Goal: Task Accomplishment & Management: Use online tool/utility

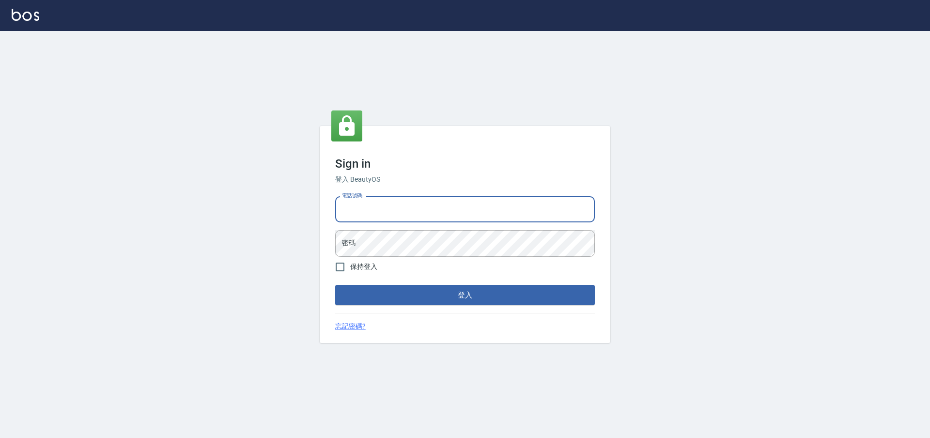
click at [433, 220] on input "電話號碼" at bounding box center [465, 209] width 260 height 26
click at [516, 86] on div "Sign in 登入 BeautyOS 電話號碼 電話號碼 密碼 密碼 保持登入 登入 忘記密碼?" at bounding box center [465, 234] width 930 height 407
click at [405, 214] on input "電話號碼" at bounding box center [465, 209] width 260 height 26
type input "0981921116"
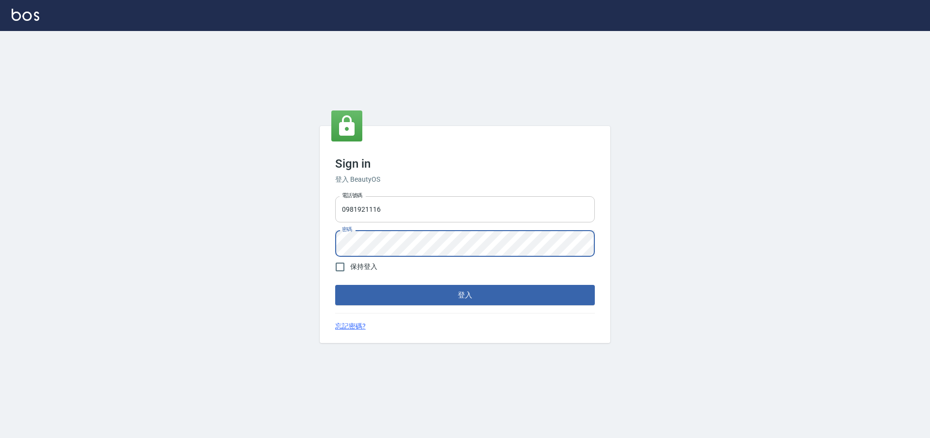
click at [335, 285] on button "登入" at bounding box center [465, 295] width 260 height 20
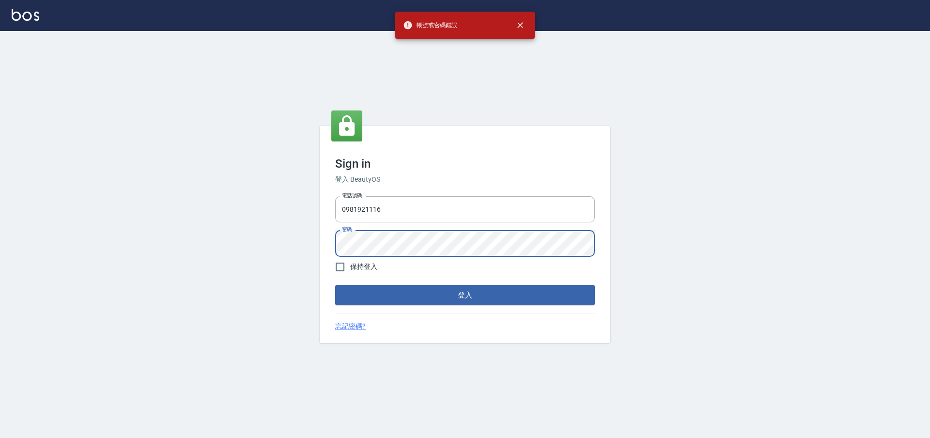
click at [206, 243] on div "Sign in 登入 BeautyOS 電話號碼 [PHONE_NUMBER] 電話號碼 密碼 密碼 保持登入 登入 忘記密碼?" at bounding box center [465, 234] width 930 height 407
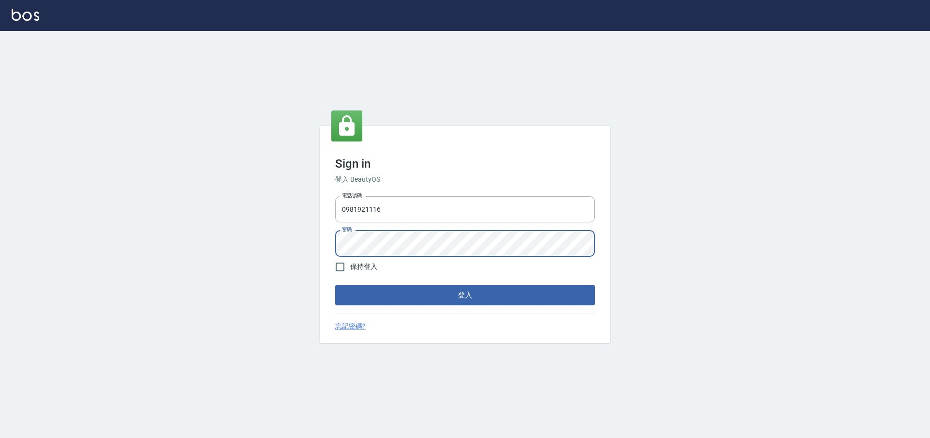
click at [335, 285] on button "登入" at bounding box center [465, 295] width 260 height 20
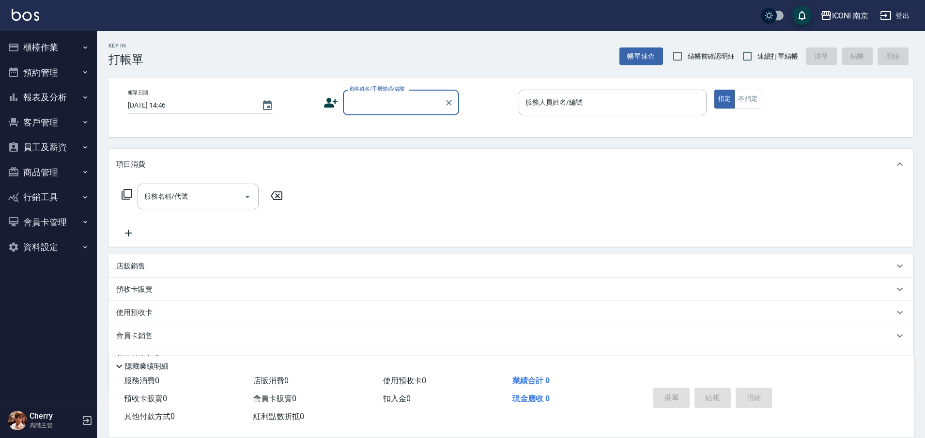
click at [51, 46] on button "櫃檯作業" at bounding box center [48, 47] width 89 height 25
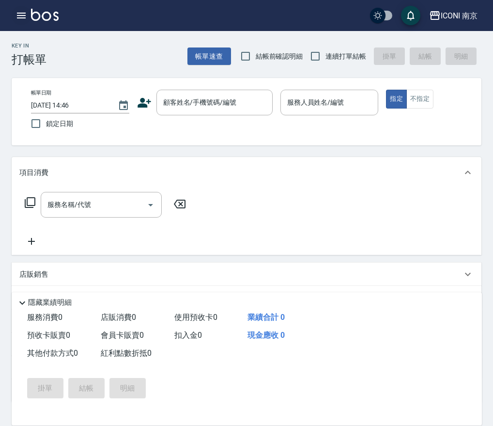
click at [21, 10] on icon "button" at bounding box center [22, 16] width 12 height 12
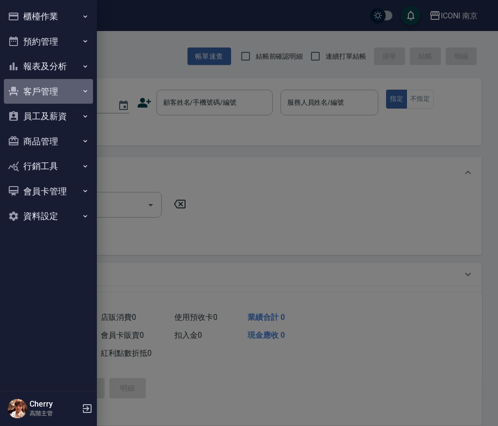
click at [51, 92] on button "客戶管理" at bounding box center [48, 91] width 89 height 25
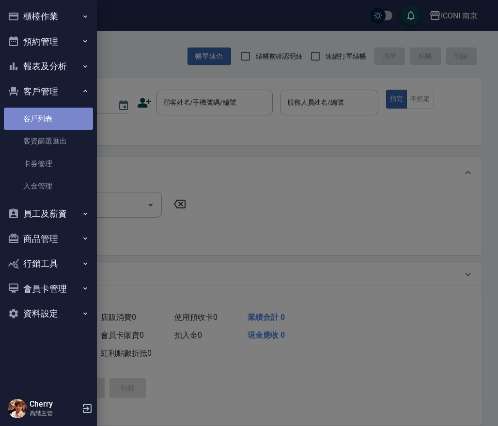
click at [43, 123] on link "客戶列表" at bounding box center [48, 119] width 89 height 22
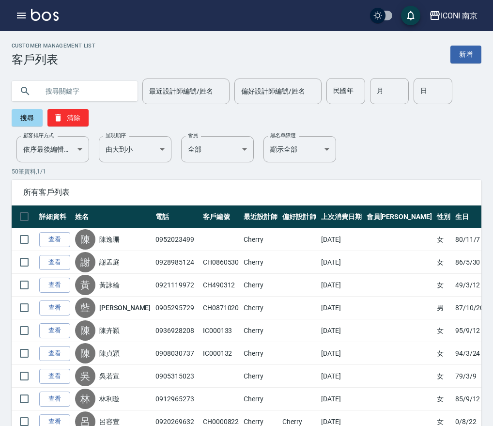
drag, startPoint x: 76, startPoint y: 92, endPoint x: 92, endPoint y: 81, distance: 19.5
click at [77, 91] on input "text" at bounding box center [84, 91] width 91 height 26
type input "燕"
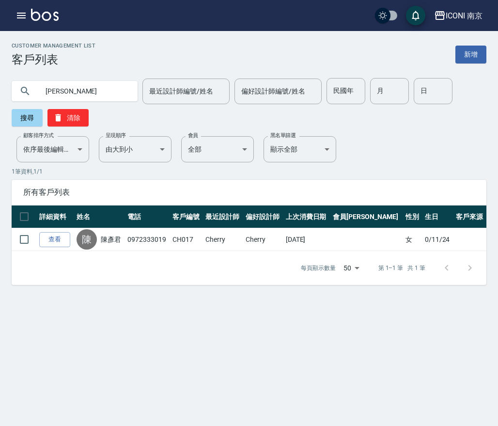
drag, startPoint x: 386, startPoint y: 377, endPoint x: 432, endPoint y: 395, distance: 49.4
click at [388, 377] on div "Customer Management List 客戶列表 新[PERSON_NAME] 最近設計師編號/姓名 最近設計師編號/姓名 偏好設計師編號/姓名 偏…" at bounding box center [249, 213] width 498 height 426
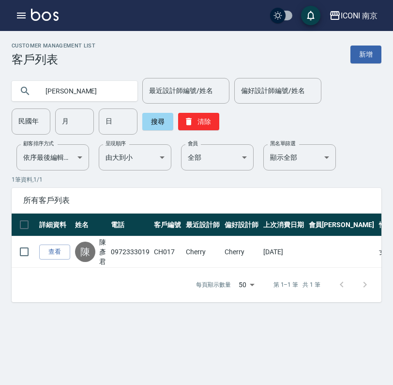
click at [94, 95] on input "[PERSON_NAME]" at bounding box center [84, 91] width 91 height 26
type input "彥"
type input "蘇"
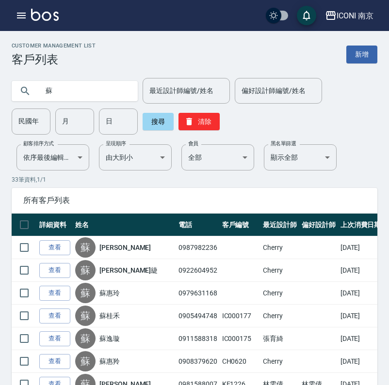
click at [63, 89] on input "蘇" at bounding box center [84, 91] width 91 height 26
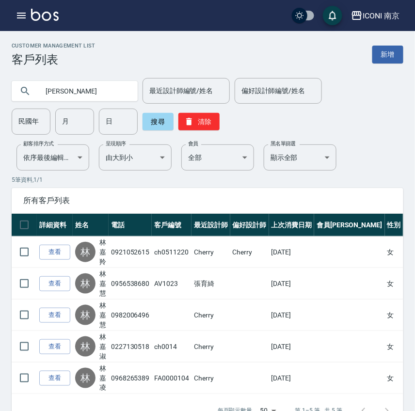
click at [103, 101] on input "[PERSON_NAME]" at bounding box center [84, 91] width 91 height 26
type input "林"
click at [164, 125] on button "搜尋" at bounding box center [157, 121] width 31 height 17
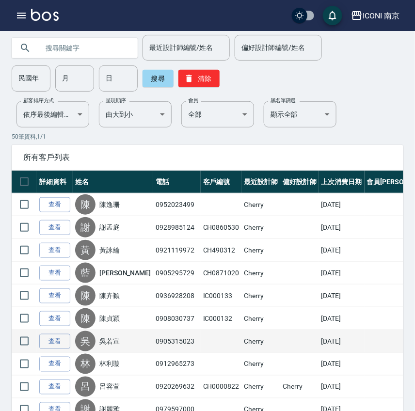
scroll to position [64, 0]
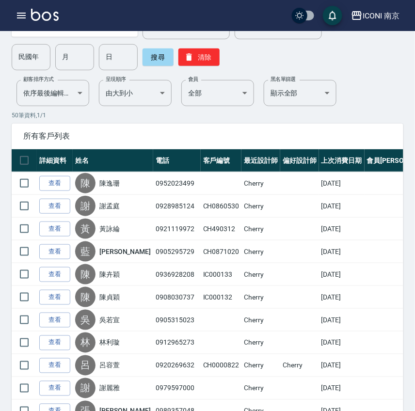
click at [350, 111] on p "50 筆資料, 1 / 1" at bounding box center [208, 115] width 392 height 9
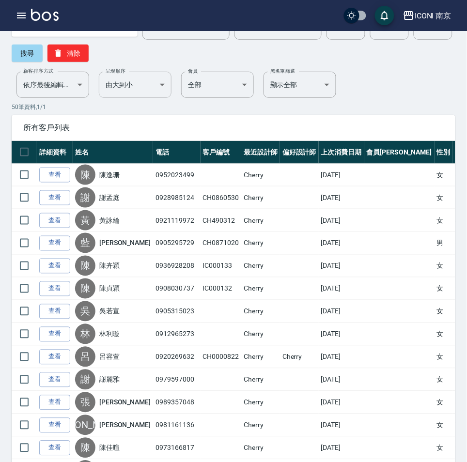
scroll to position [0, 0]
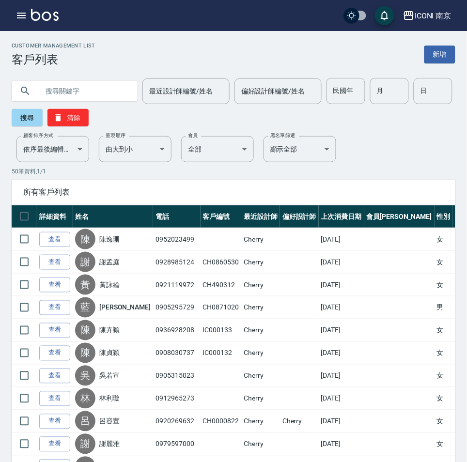
click at [94, 92] on input "text" at bounding box center [84, 91] width 91 height 26
type input "利"
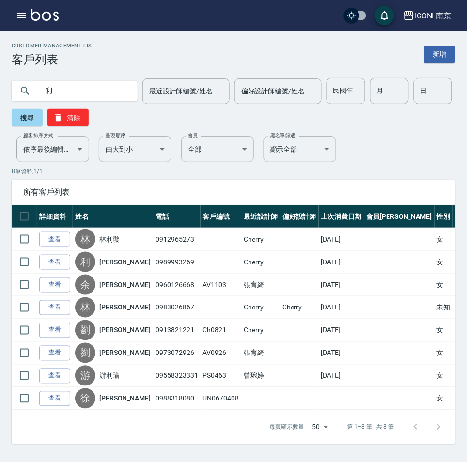
click at [91, 98] on input "利" at bounding box center [84, 91] width 91 height 26
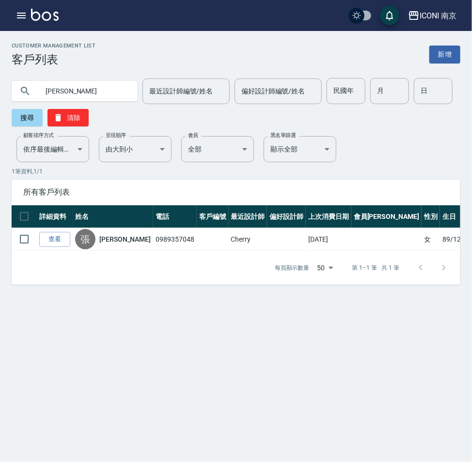
click at [90, 95] on input "[PERSON_NAME]" at bounding box center [84, 91] width 91 height 26
type input "[PERSON_NAME]"
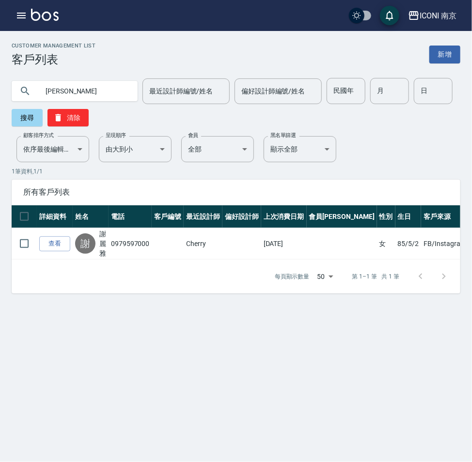
click at [108, 86] on input "[PERSON_NAME]" at bounding box center [84, 91] width 91 height 26
type input "麗"
type input "[PERSON_NAME]"
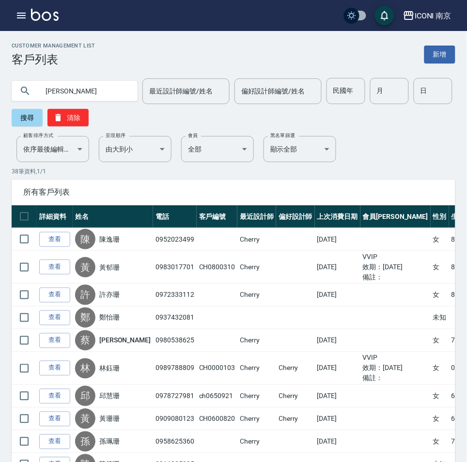
click at [83, 78] on input "[PERSON_NAME]" at bounding box center [84, 91] width 91 height 26
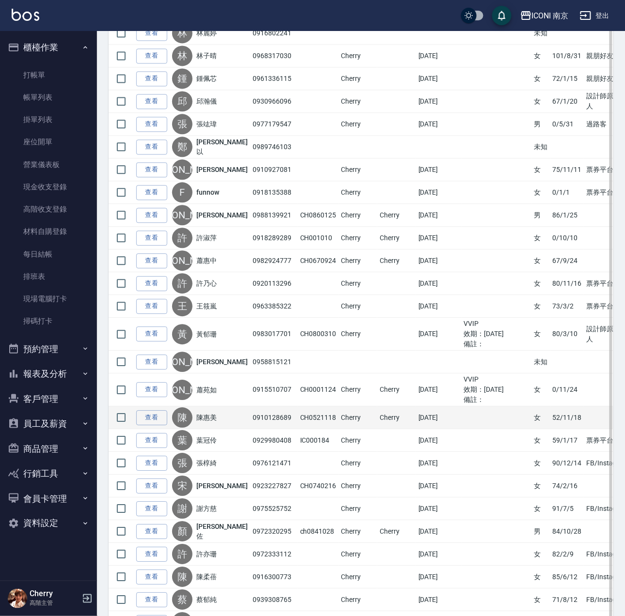
scroll to position [580, 0]
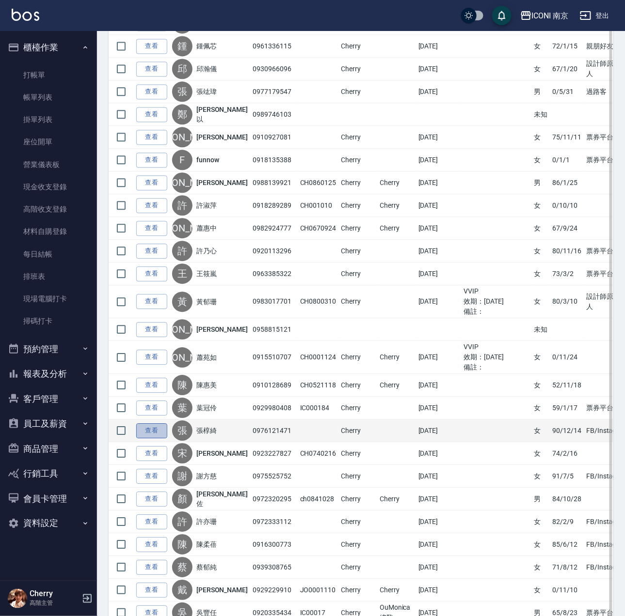
click at [145, 438] on link "查看" at bounding box center [151, 430] width 31 height 15
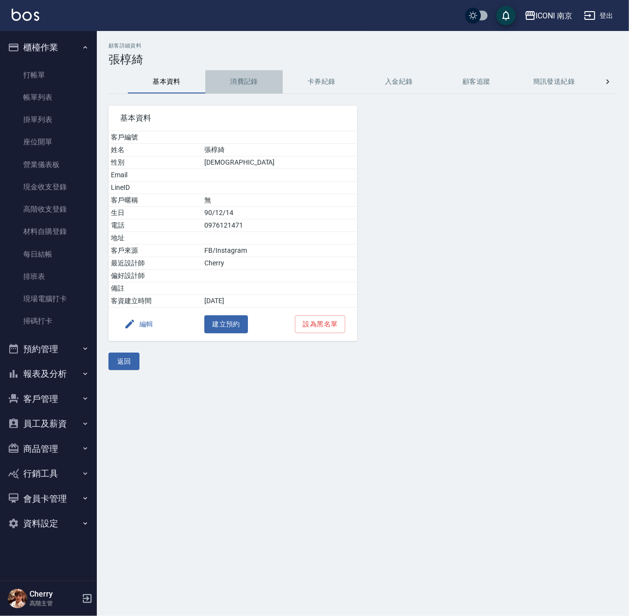
click at [242, 82] on button "消費記錄" at bounding box center [244, 81] width 78 height 23
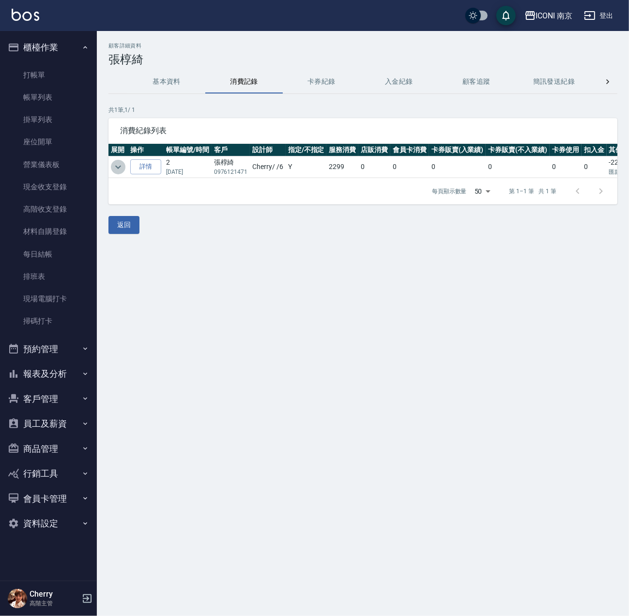
click at [118, 172] on icon "expand row" at bounding box center [118, 167] width 12 height 12
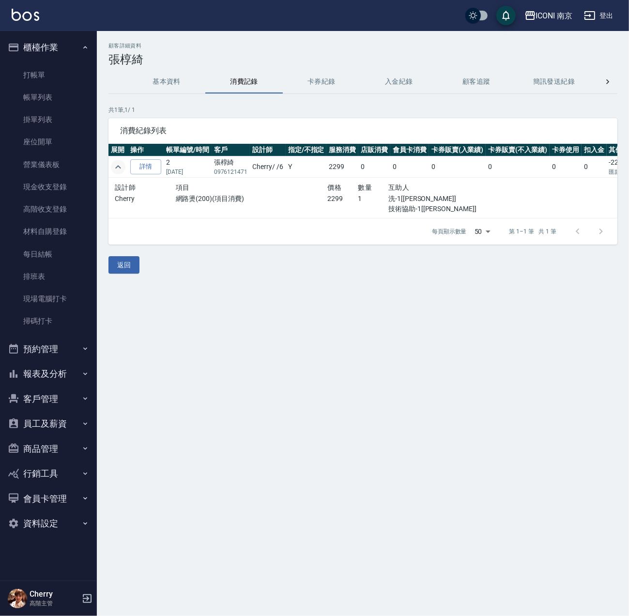
drag, startPoint x: 171, startPoint y: 79, endPoint x: 101, endPoint y: 48, distance: 76.4
click at [171, 79] on button "基本資料" at bounding box center [167, 81] width 78 height 23
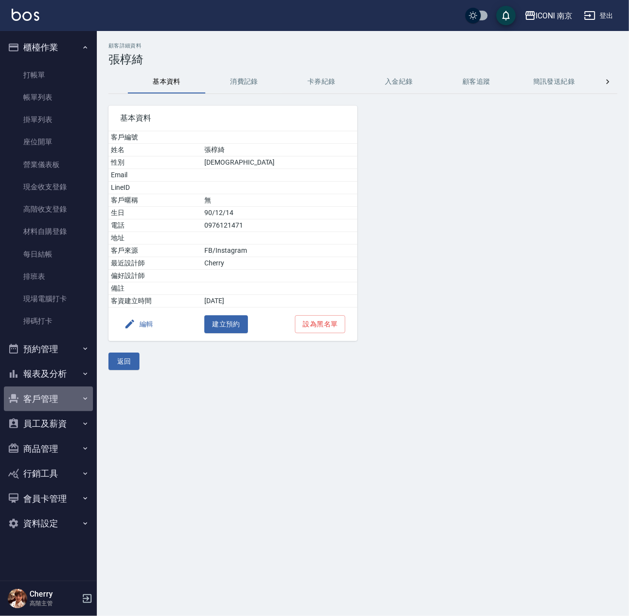
click at [31, 392] on button "客戶管理" at bounding box center [48, 399] width 89 height 25
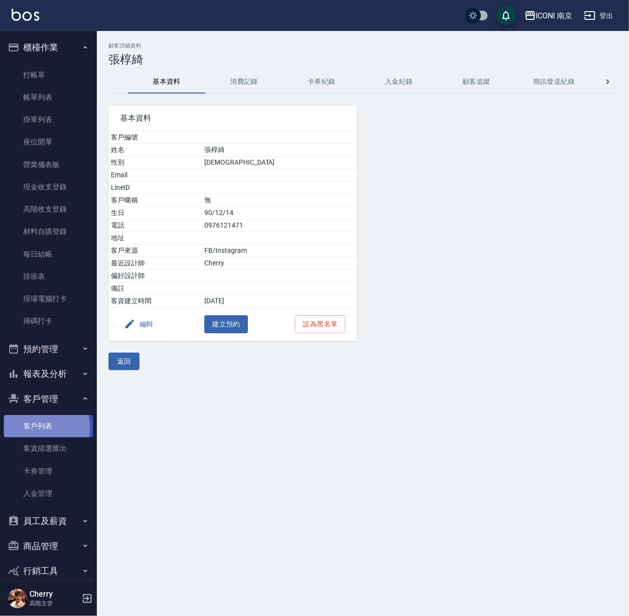
click at [31, 428] on link "客戶列表" at bounding box center [48, 426] width 89 height 22
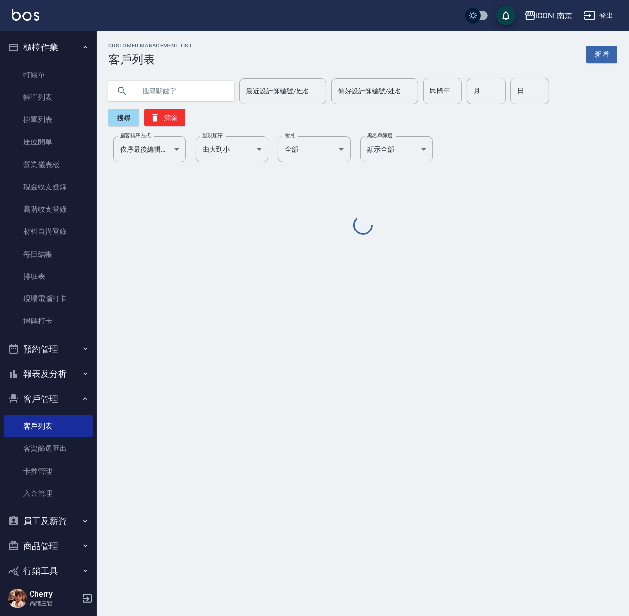
click at [194, 96] on input "text" at bounding box center [181, 91] width 91 height 26
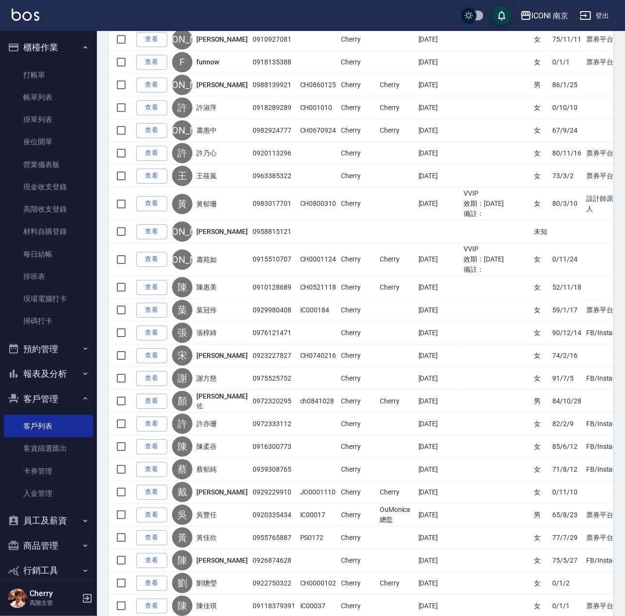
scroll to position [87, 0]
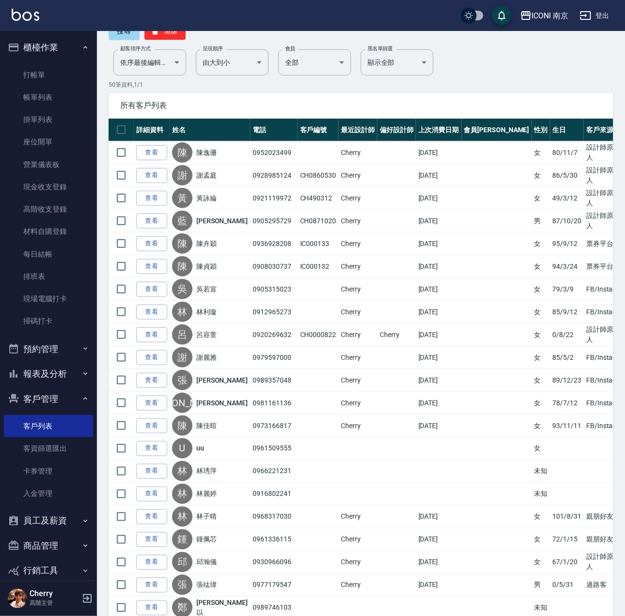
type input "85"
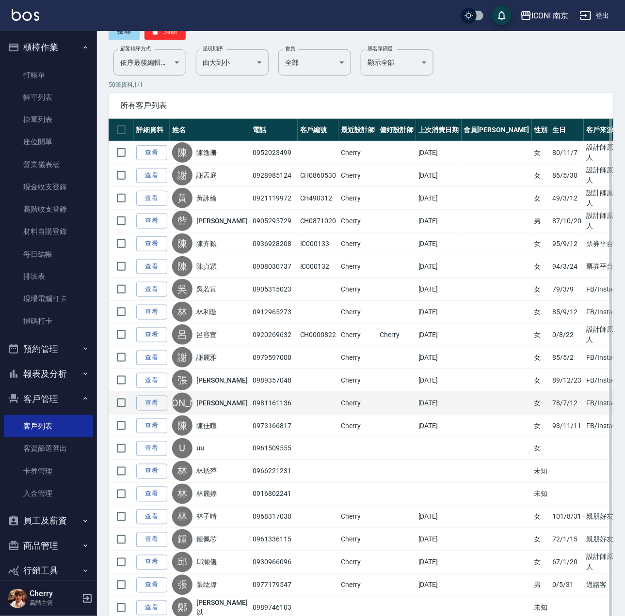
scroll to position [0, 0]
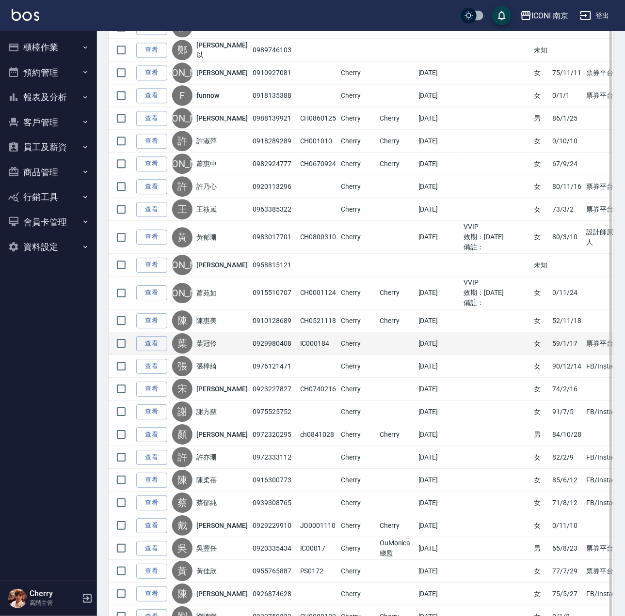
scroll to position [678, 0]
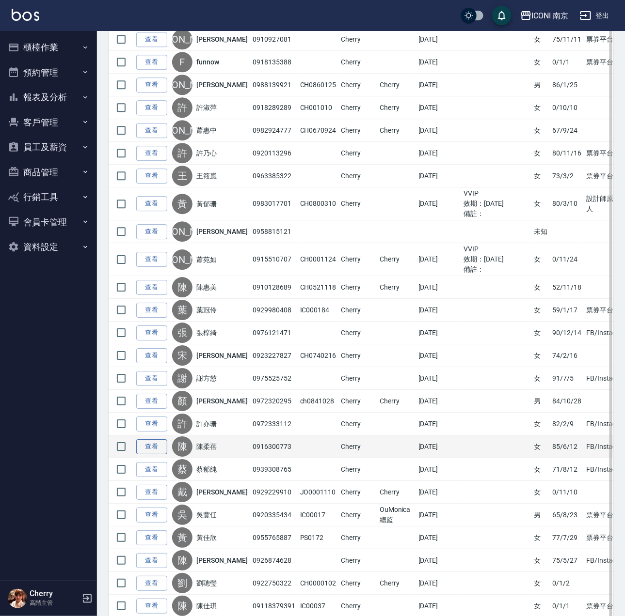
click at [146, 454] on link "查看" at bounding box center [151, 446] width 31 height 15
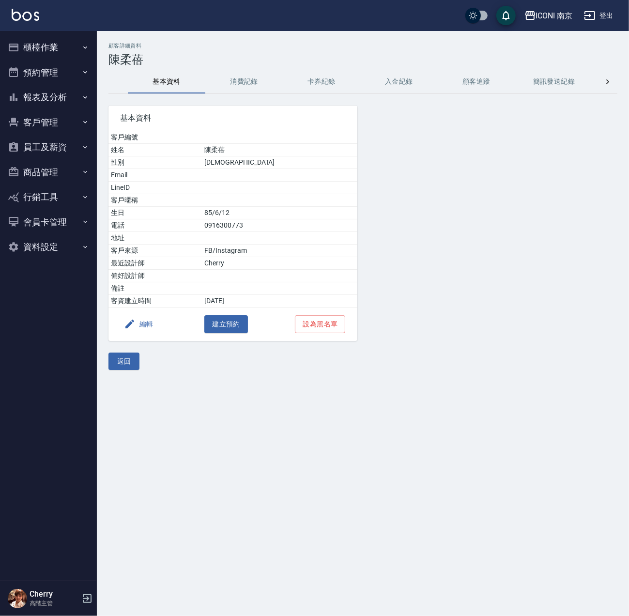
click at [243, 72] on button "消費記錄" at bounding box center [244, 81] width 78 height 23
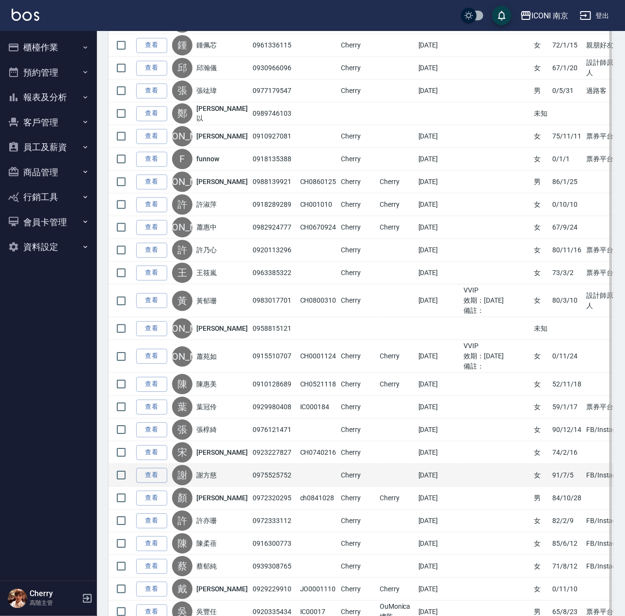
scroll to position [678, 0]
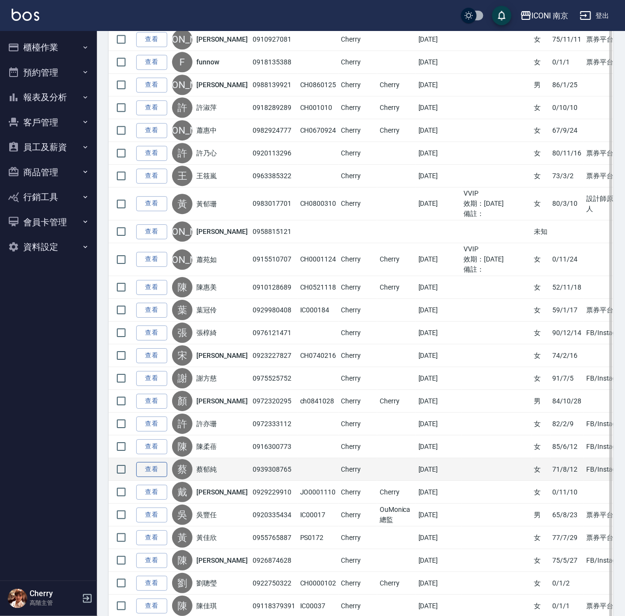
click at [149, 477] on link "查看" at bounding box center [151, 469] width 31 height 15
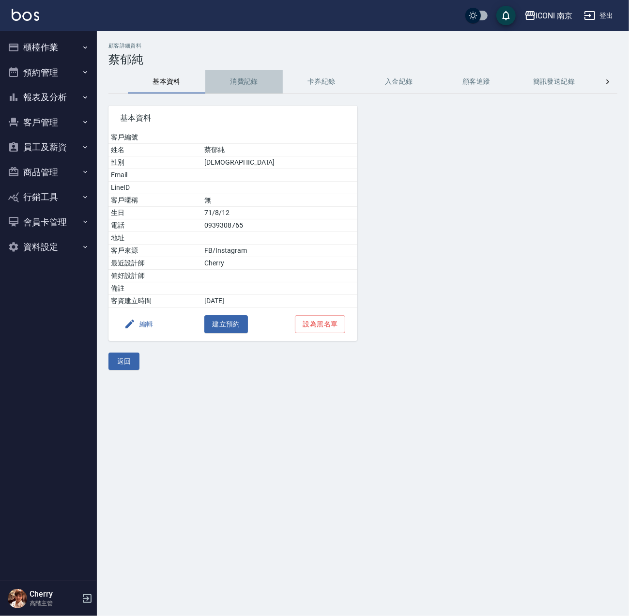
click at [235, 83] on button "消費記錄" at bounding box center [244, 81] width 78 height 23
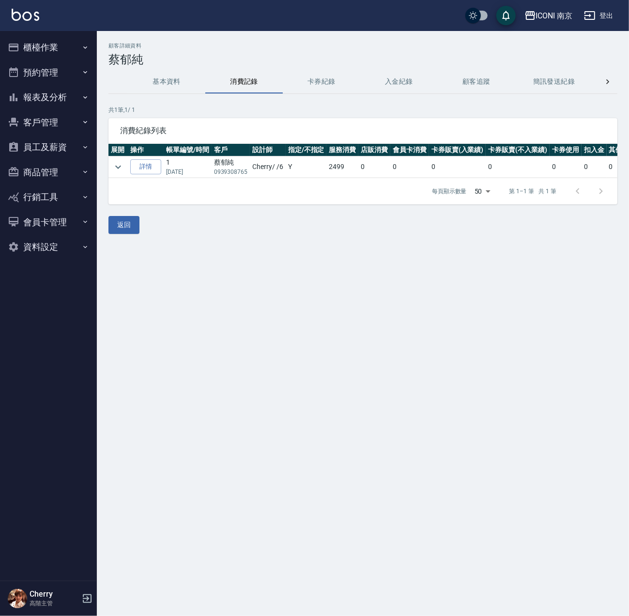
click at [167, 80] on button "基本資料" at bounding box center [167, 81] width 78 height 23
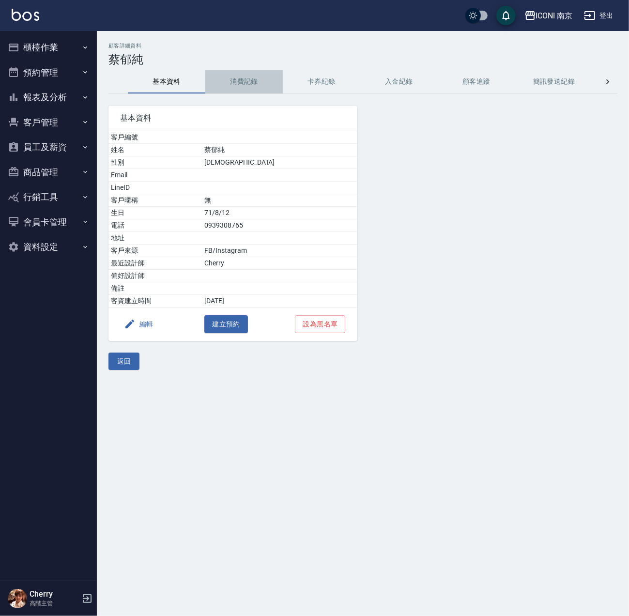
click at [238, 82] on button "消費記錄" at bounding box center [244, 81] width 78 height 23
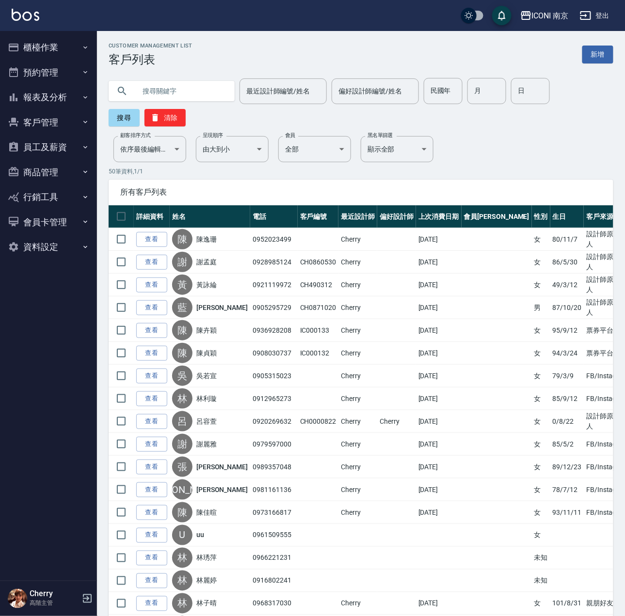
click at [33, 39] on button "櫃檯作業" at bounding box center [48, 47] width 89 height 25
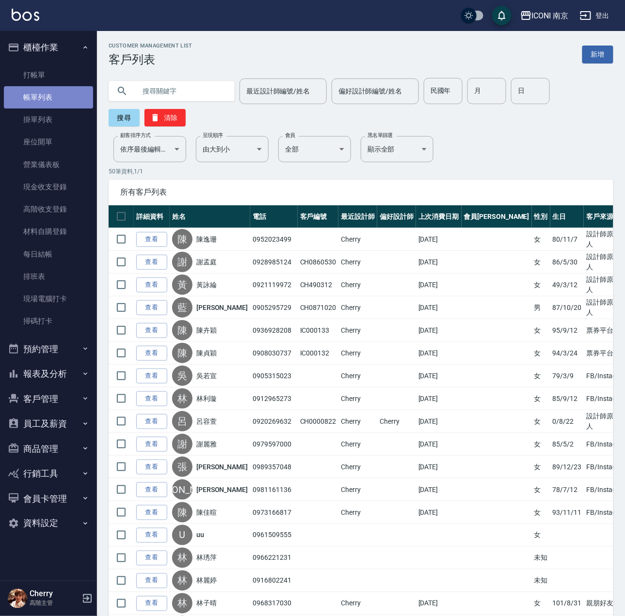
click at [70, 98] on link "帳單列表" at bounding box center [48, 97] width 89 height 22
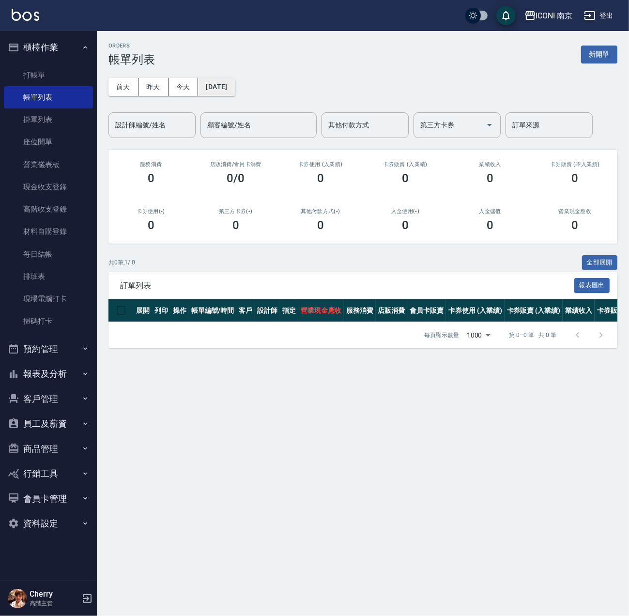
click at [221, 88] on button "2025/08/25" at bounding box center [216, 87] width 37 height 18
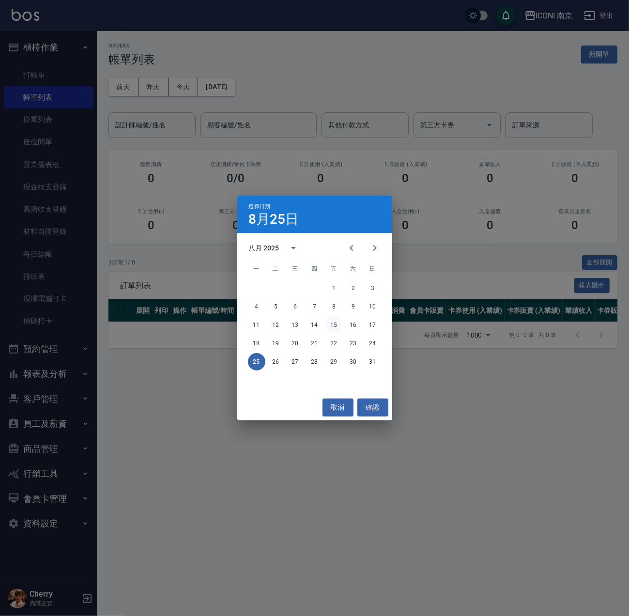
click at [334, 328] on button "15" at bounding box center [334, 324] width 17 height 17
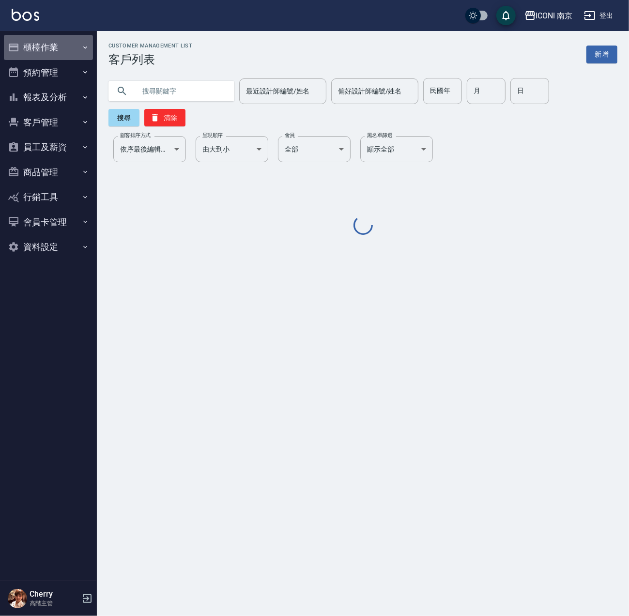
click at [23, 38] on button "櫃檯作業" at bounding box center [48, 47] width 89 height 25
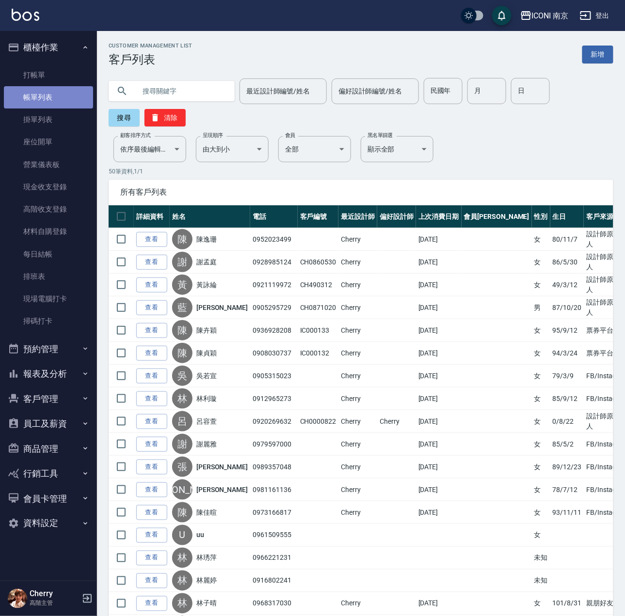
click at [40, 89] on link "帳單列表" at bounding box center [48, 97] width 89 height 22
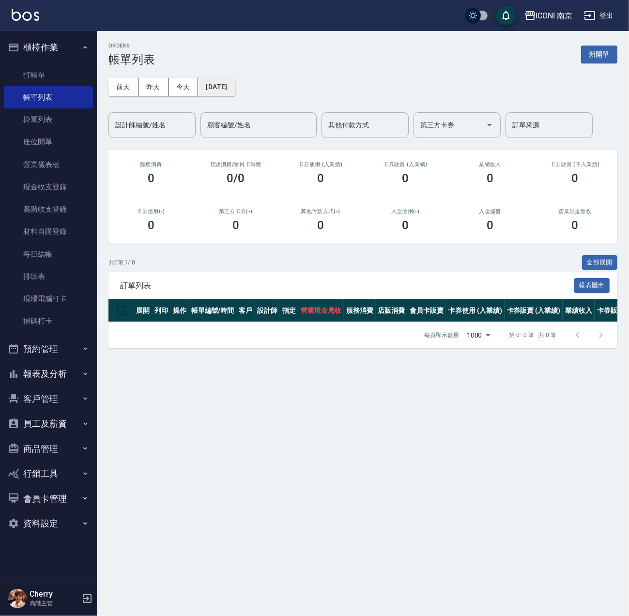
click at [225, 88] on button "2025/08/25" at bounding box center [216, 87] width 37 height 18
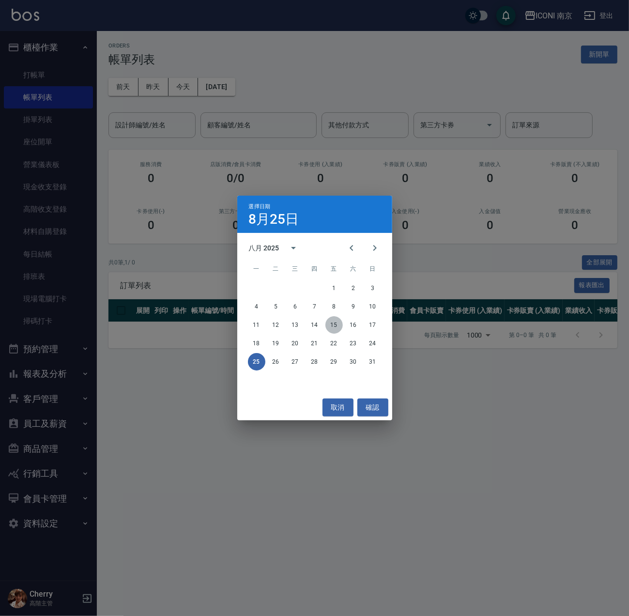
click at [329, 326] on button "15" at bounding box center [334, 324] width 17 height 17
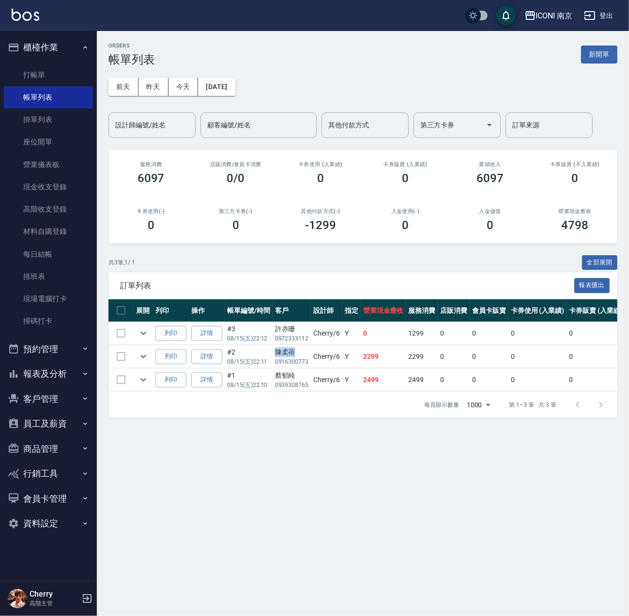
drag, startPoint x: 278, startPoint y: 353, endPoint x: 302, endPoint y: 353, distance: 24.2
click at [302, 353] on div "陳柔蓓" at bounding box center [292, 352] width 34 height 10
copy div "陳柔蓓"
click at [215, 79] on button "[DATE]" at bounding box center [216, 87] width 37 height 18
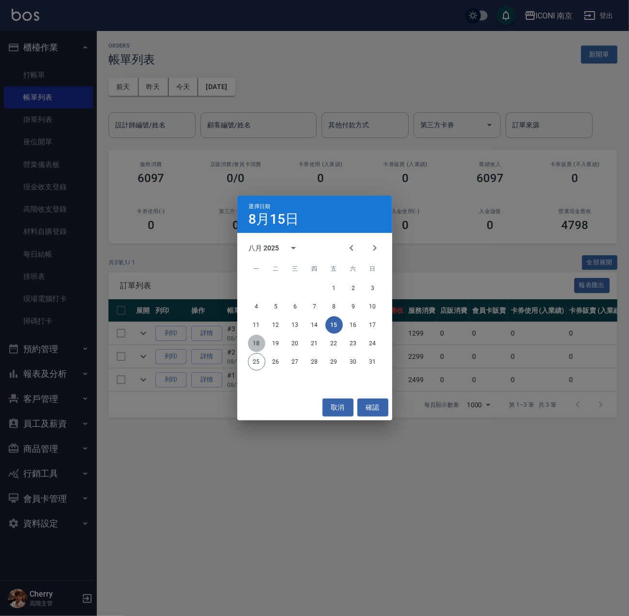
click at [258, 339] on button "18" at bounding box center [256, 343] width 17 height 17
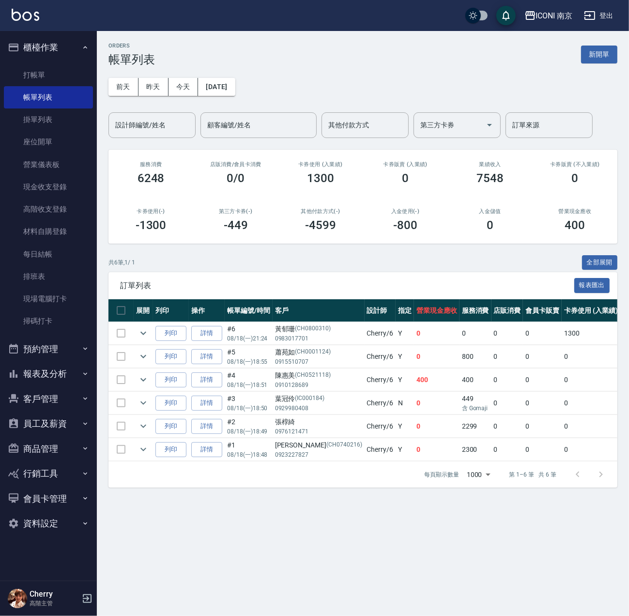
click at [280, 424] on div "張椁綺" at bounding box center [318, 422] width 87 height 10
drag, startPoint x: 280, startPoint y: 424, endPoint x: 295, endPoint y: 428, distance: 16.0
click at [303, 424] on div "張椁綺" at bounding box center [318, 422] width 87 height 10
drag, startPoint x: 290, startPoint y: 430, endPoint x: 281, endPoint y: 427, distance: 9.4
click at [281, 427] on div "張椁綺" at bounding box center [318, 422] width 87 height 10
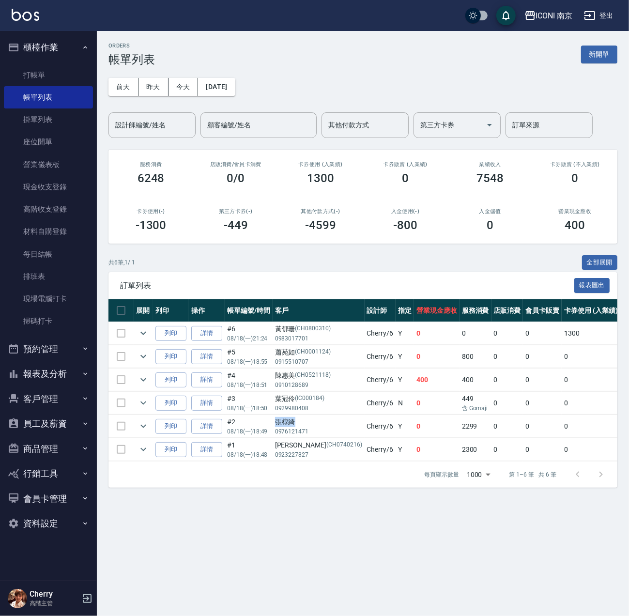
drag, startPoint x: 286, startPoint y: 420, endPoint x: 300, endPoint y: 420, distance: 14.1
click at [300, 420] on div "張椁綺" at bounding box center [318, 422] width 87 height 10
copy div "張椁綺"
